Goal: Transaction & Acquisition: Obtain resource

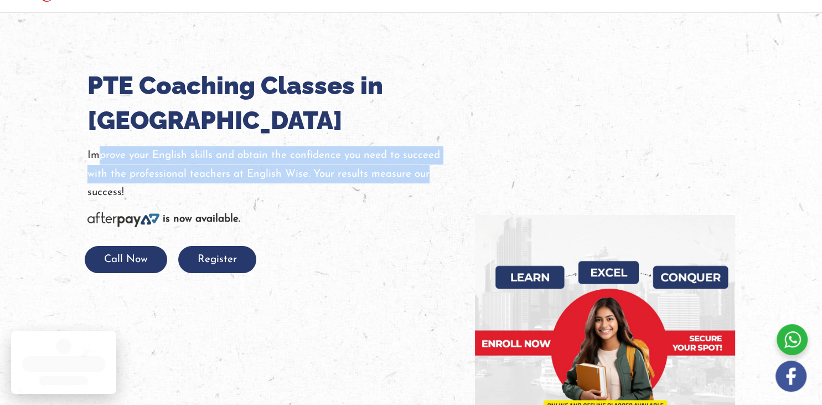
scroll to position [100, 0]
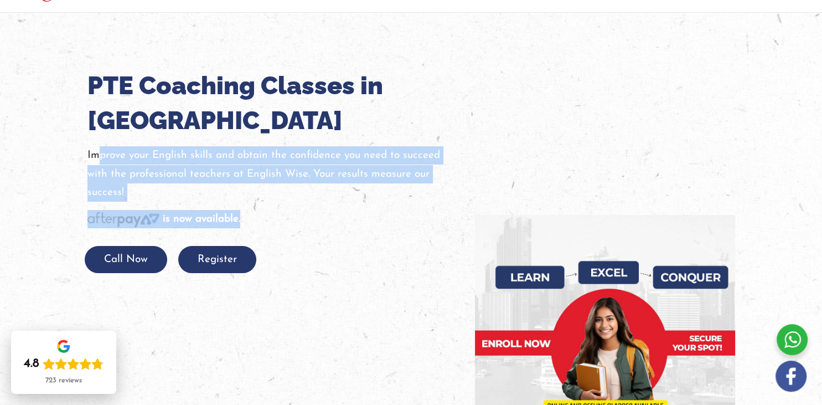
click at [409, 223] on div "PTE Coaching Classes in [GEOGRAPHIC_DATA] Improve your English skills and obtai…" at bounding box center [272, 170] width 371 height 205
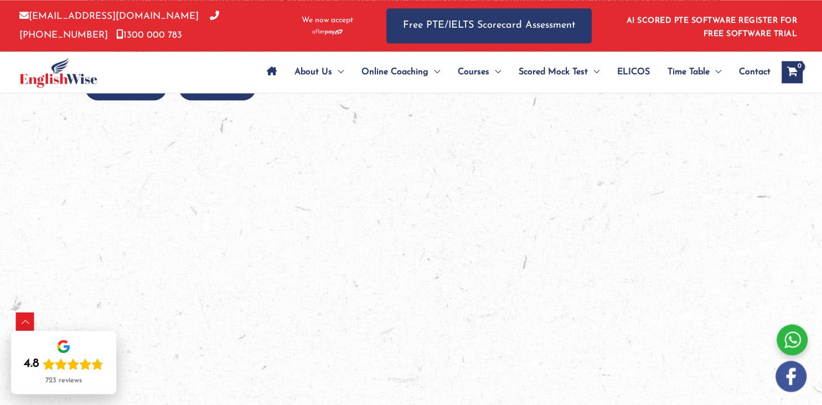
scroll to position [1153, 0]
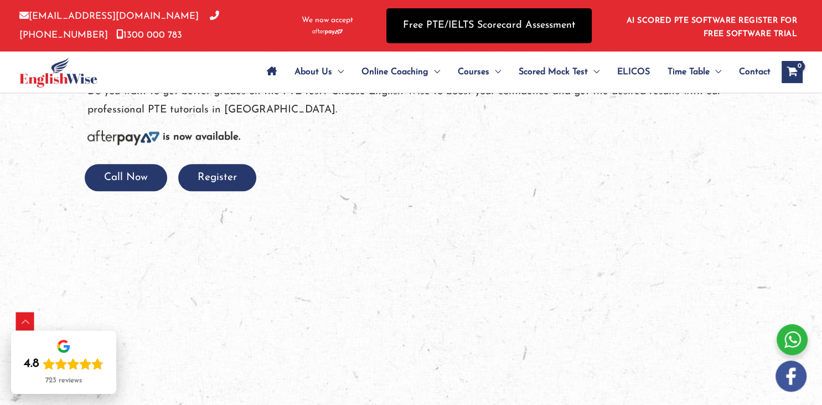
click at [487, 25] on link "Free PTE/IELTS Scorecard Assessment" at bounding box center [488, 25] width 205 height 35
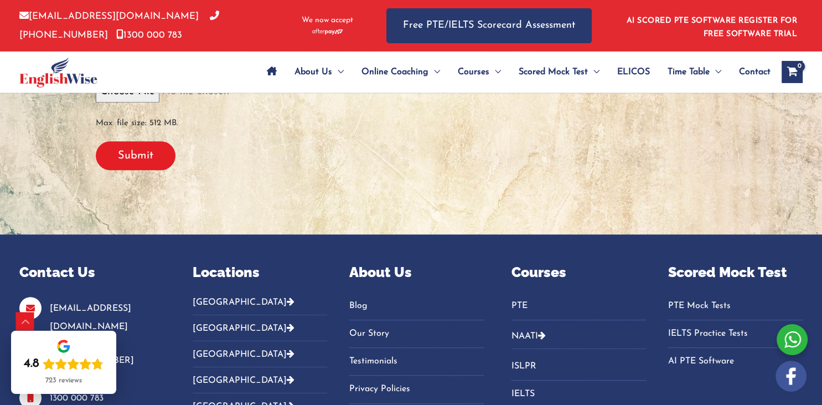
scroll to position [432, 0]
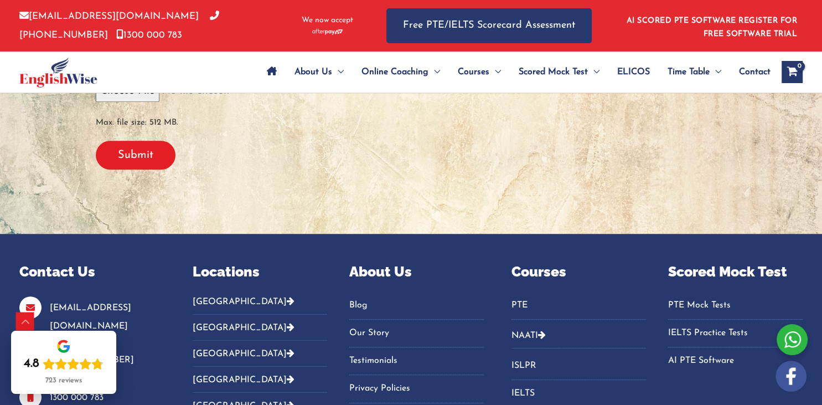
click at [681, 302] on link "PTE Mock Tests" at bounding box center [735, 305] width 135 height 18
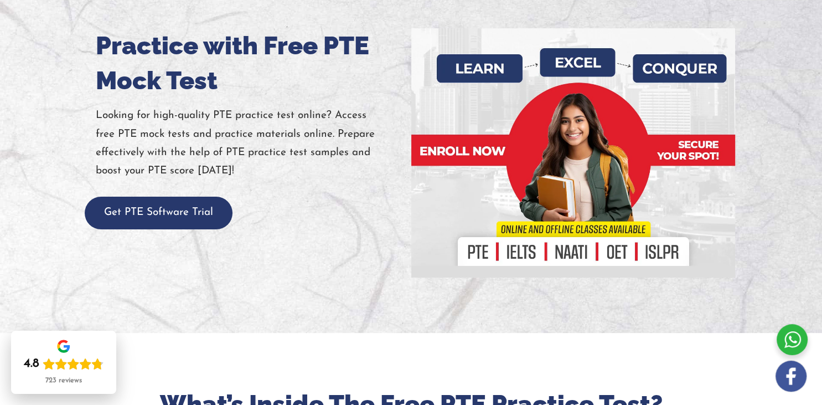
scroll to position [140, 0]
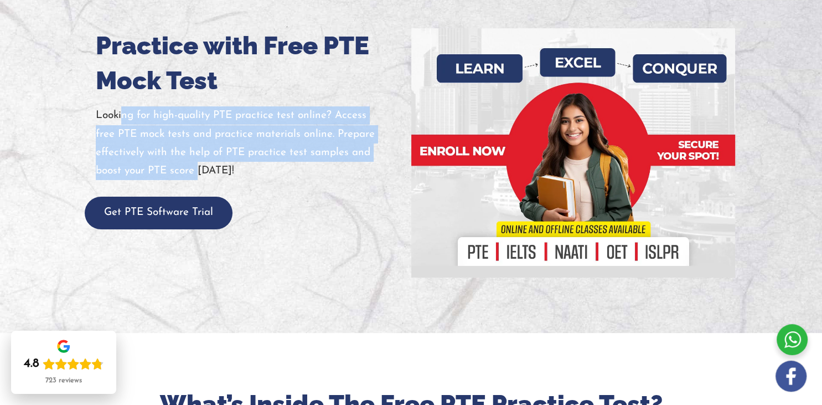
drag, startPoint x: 122, startPoint y: 113, endPoint x: 200, endPoint y: 177, distance: 100.4
click at [200, 177] on p "Looking for high-quality PTE practice test online? Access free PTE mock tests a…" at bounding box center [249, 143] width 307 height 74
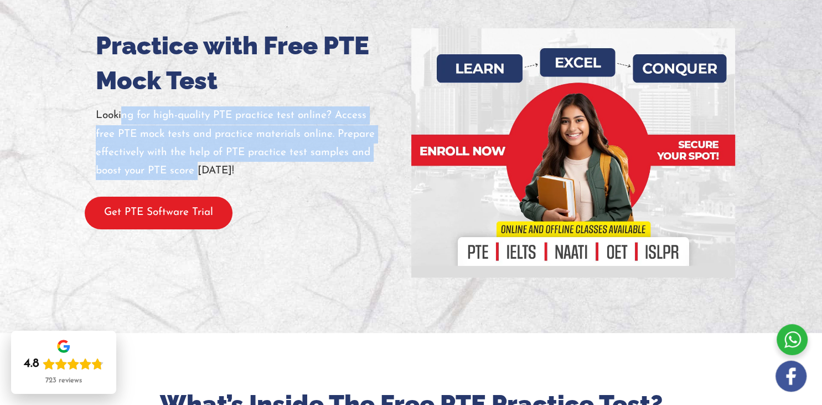
click at [179, 210] on button "Get PTE Software Trial" at bounding box center [159, 213] width 148 height 33
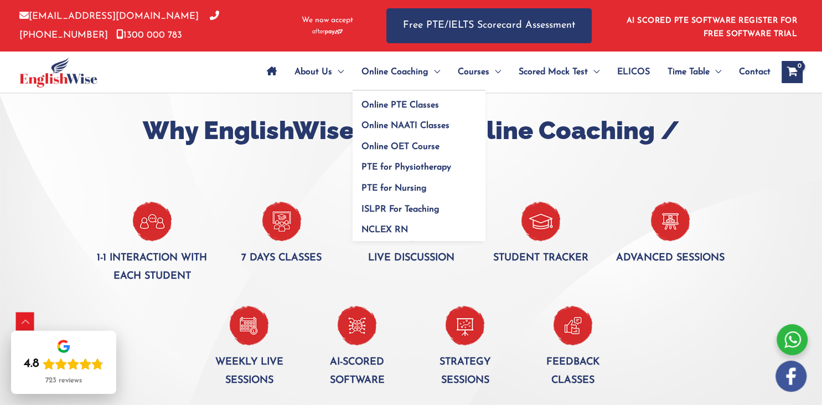
scroll to position [666, 0]
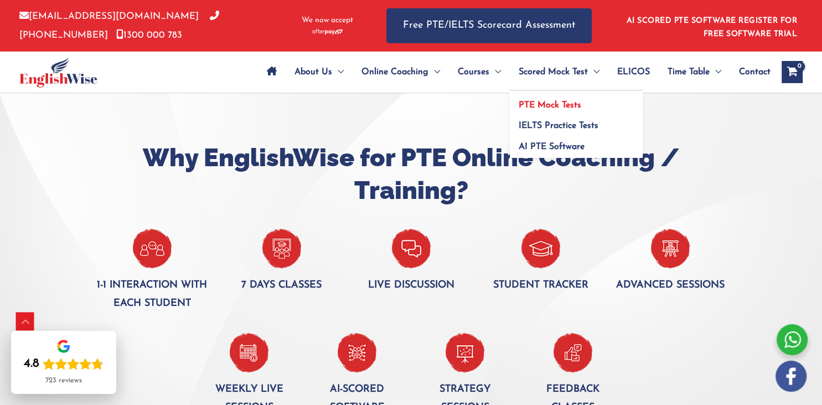
click at [546, 107] on span "PTE Mock Tests" at bounding box center [550, 105] width 63 height 9
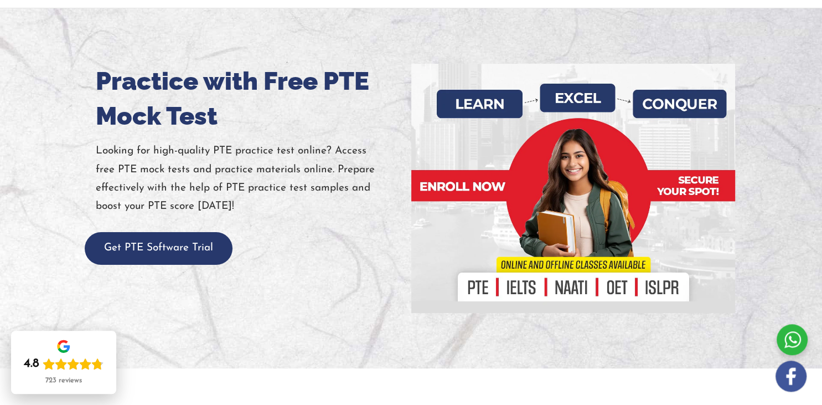
scroll to position [117, 0]
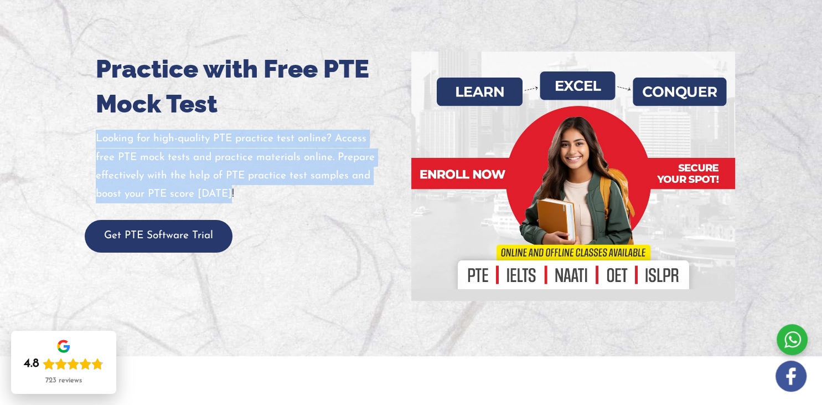
drag, startPoint x: 96, startPoint y: 135, endPoint x: 340, endPoint y: 189, distance: 249.7
click at [340, 189] on p "Looking for high-quality PTE practice test online? Access free PTE mock tests a…" at bounding box center [249, 167] width 307 height 74
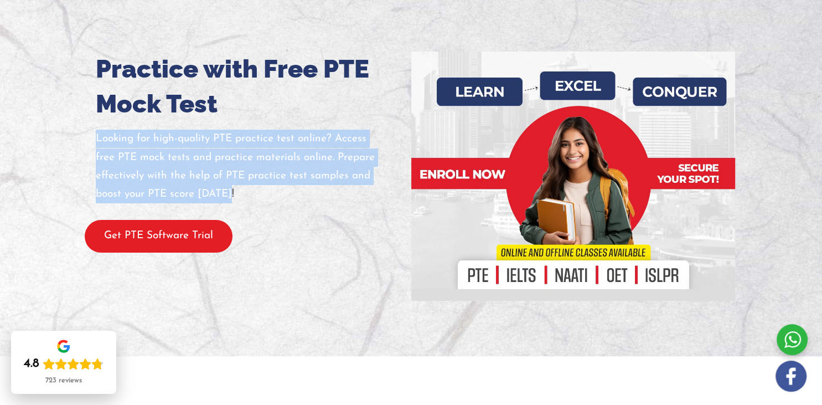
click at [176, 241] on button "Get PTE Software Trial" at bounding box center [159, 236] width 148 height 33
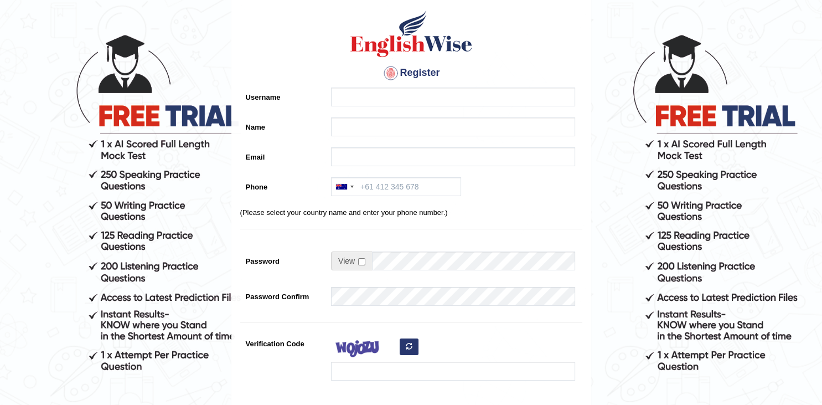
scroll to position [58, 0]
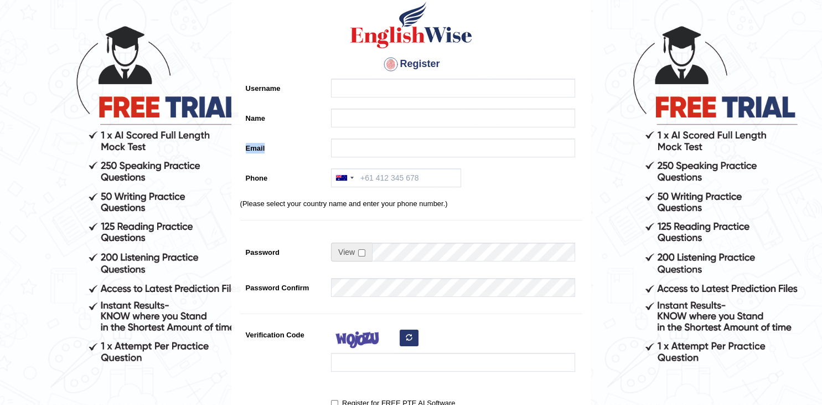
drag, startPoint x: 105, startPoint y: 135, endPoint x: 171, endPoint y: 138, distance: 66.0
click at [171, 138] on form "Please fix the following errors: Please Fill in the Form Register Username Name…" at bounding box center [411, 253] width 819 height 586
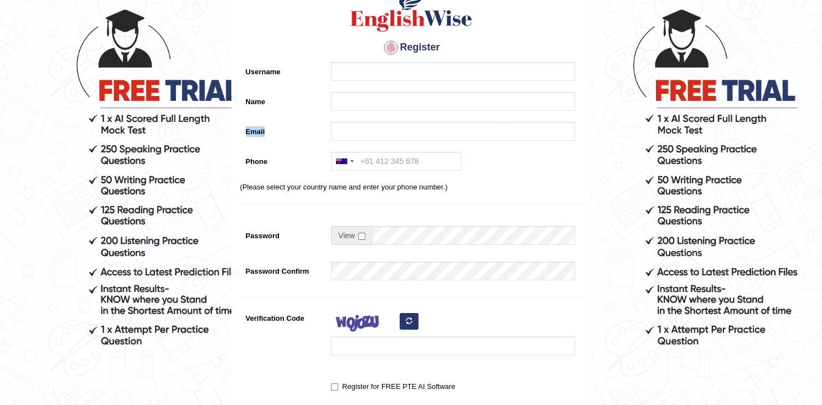
scroll to position [68, 0]
